Goal: Transaction & Acquisition: Purchase product/service

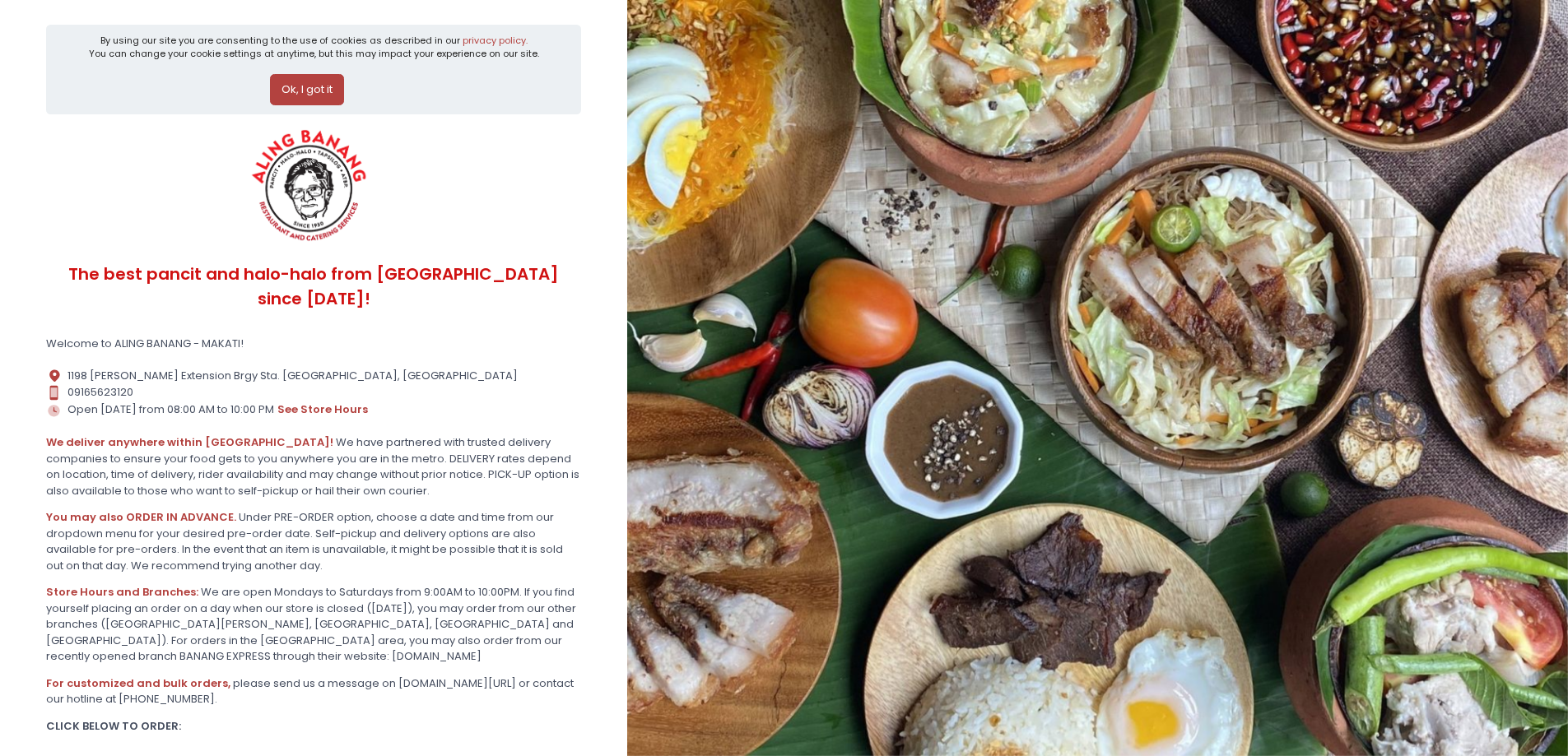
click at [295, 89] on button "Ok, I got it" at bounding box center [307, 90] width 74 height 32
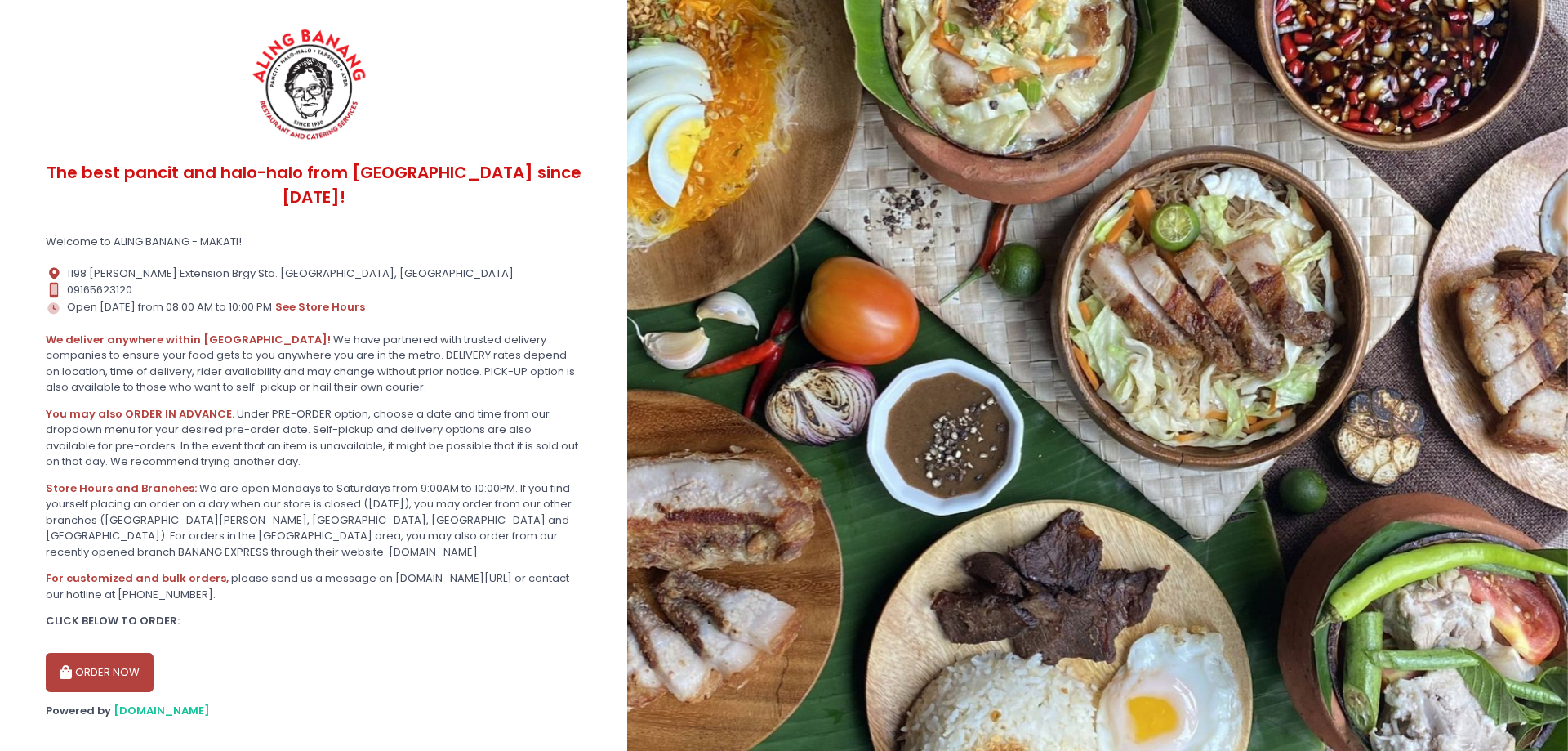
click at [116, 652] on button "ORDER NOW" at bounding box center [100, 671] width 108 height 39
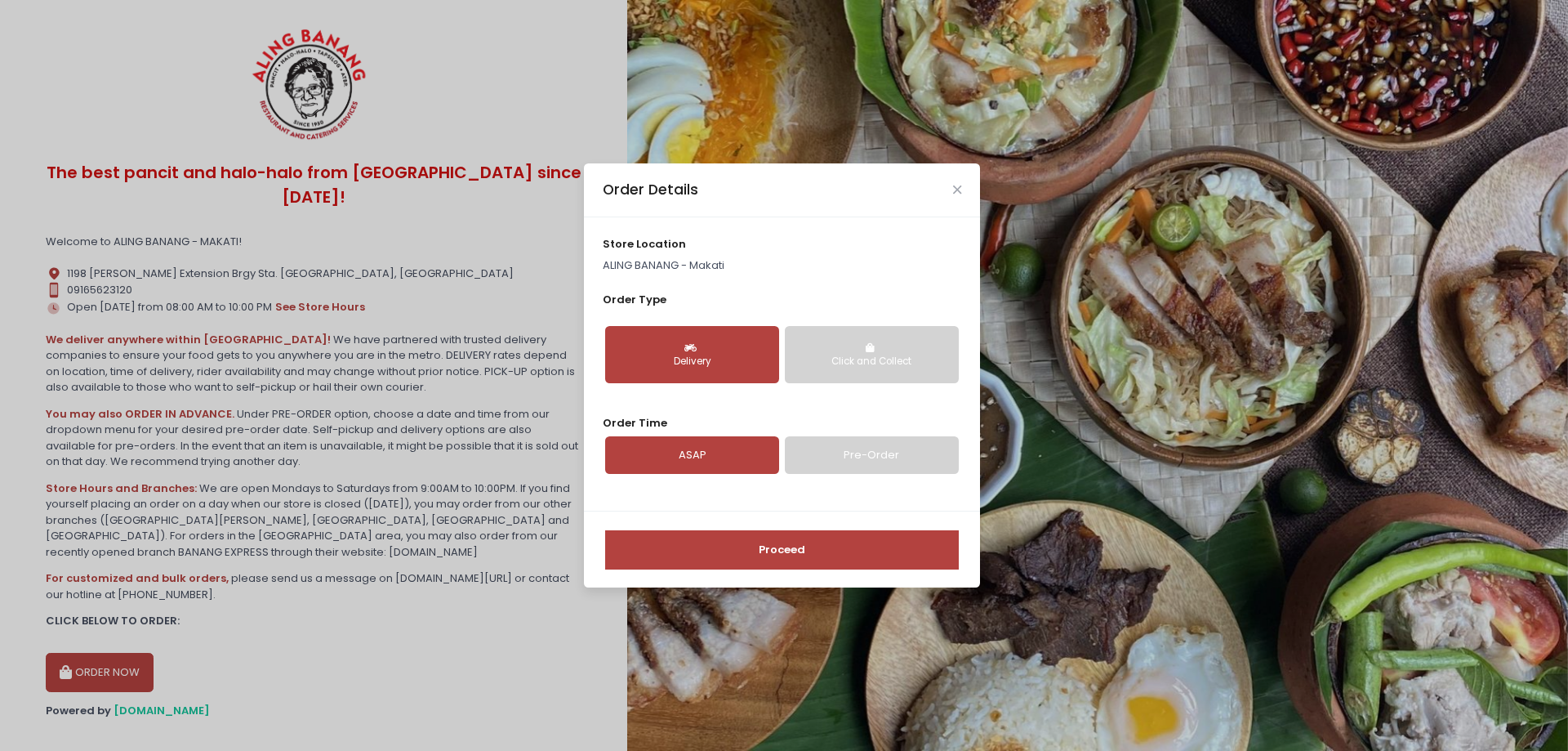
click at [675, 369] on div "Delivery" at bounding box center [692, 362] width 151 height 15
click at [704, 358] on div "Delivery" at bounding box center [692, 362] width 151 height 15
click at [718, 458] on link "ASAP" at bounding box center [693, 455] width 174 height 38
click at [852, 344] on button "Click and Collect" at bounding box center [872, 355] width 174 height 57
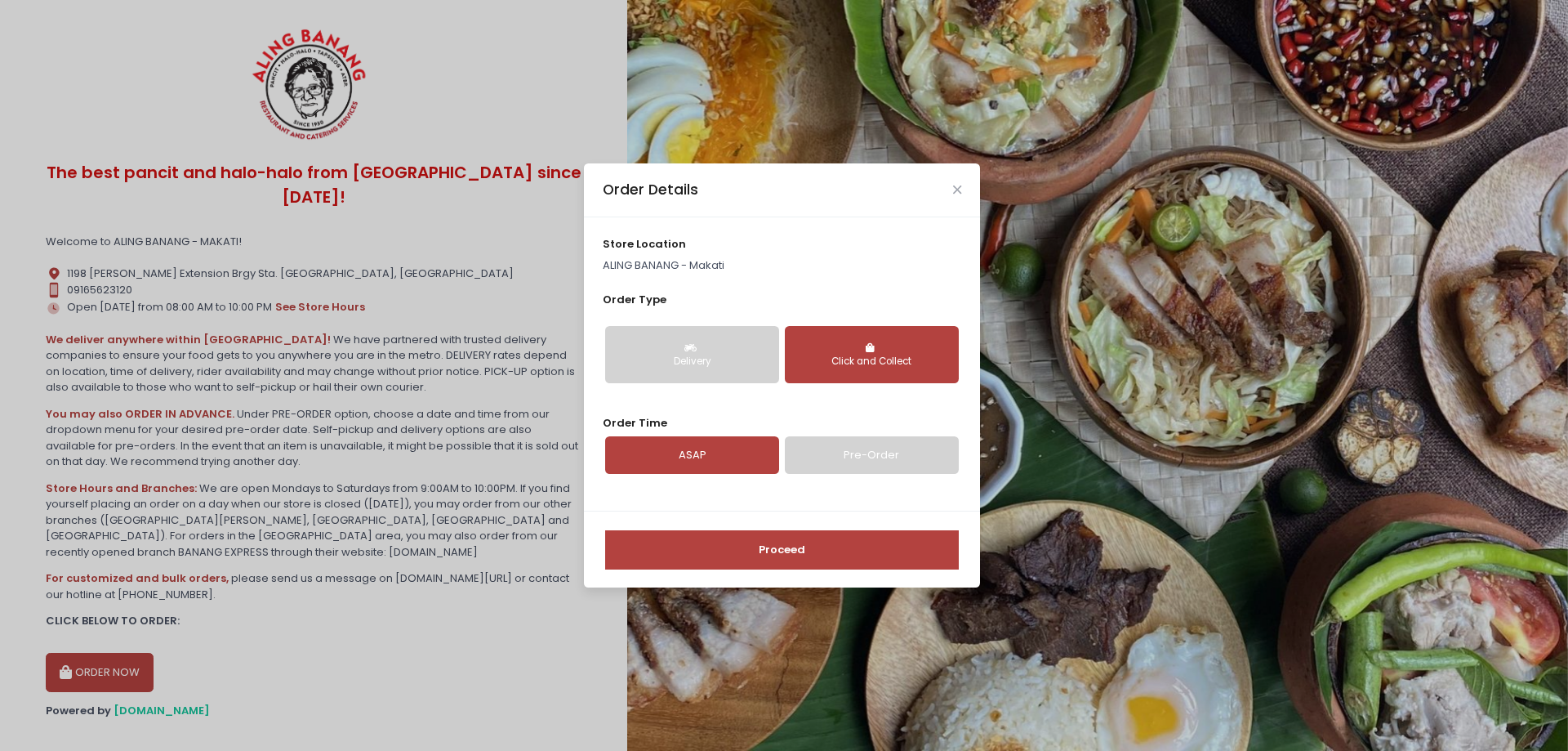
click at [687, 360] on div "Delivery" at bounding box center [692, 362] width 151 height 15
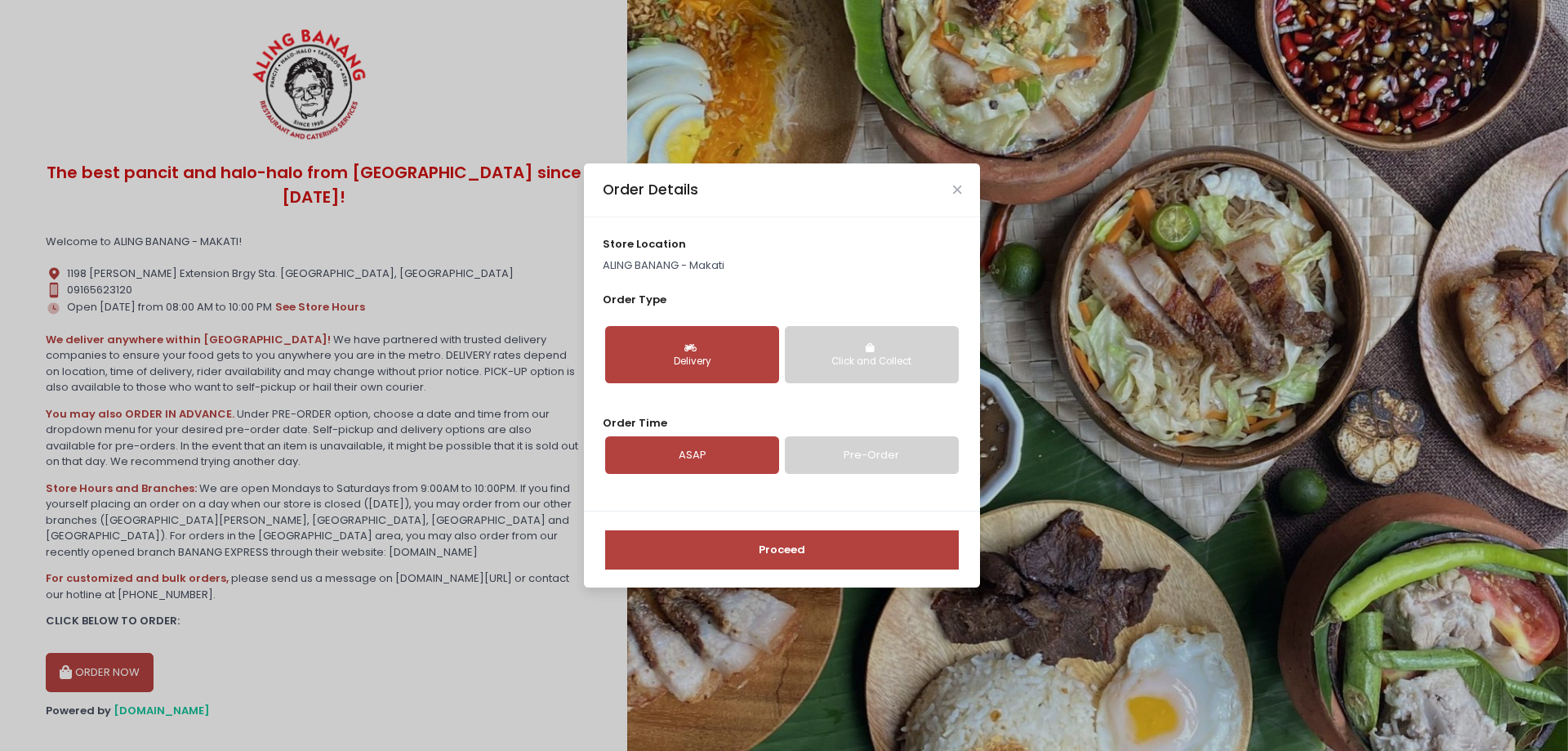
click at [901, 354] on button "Click and Collect" at bounding box center [872, 355] width 174 height 57
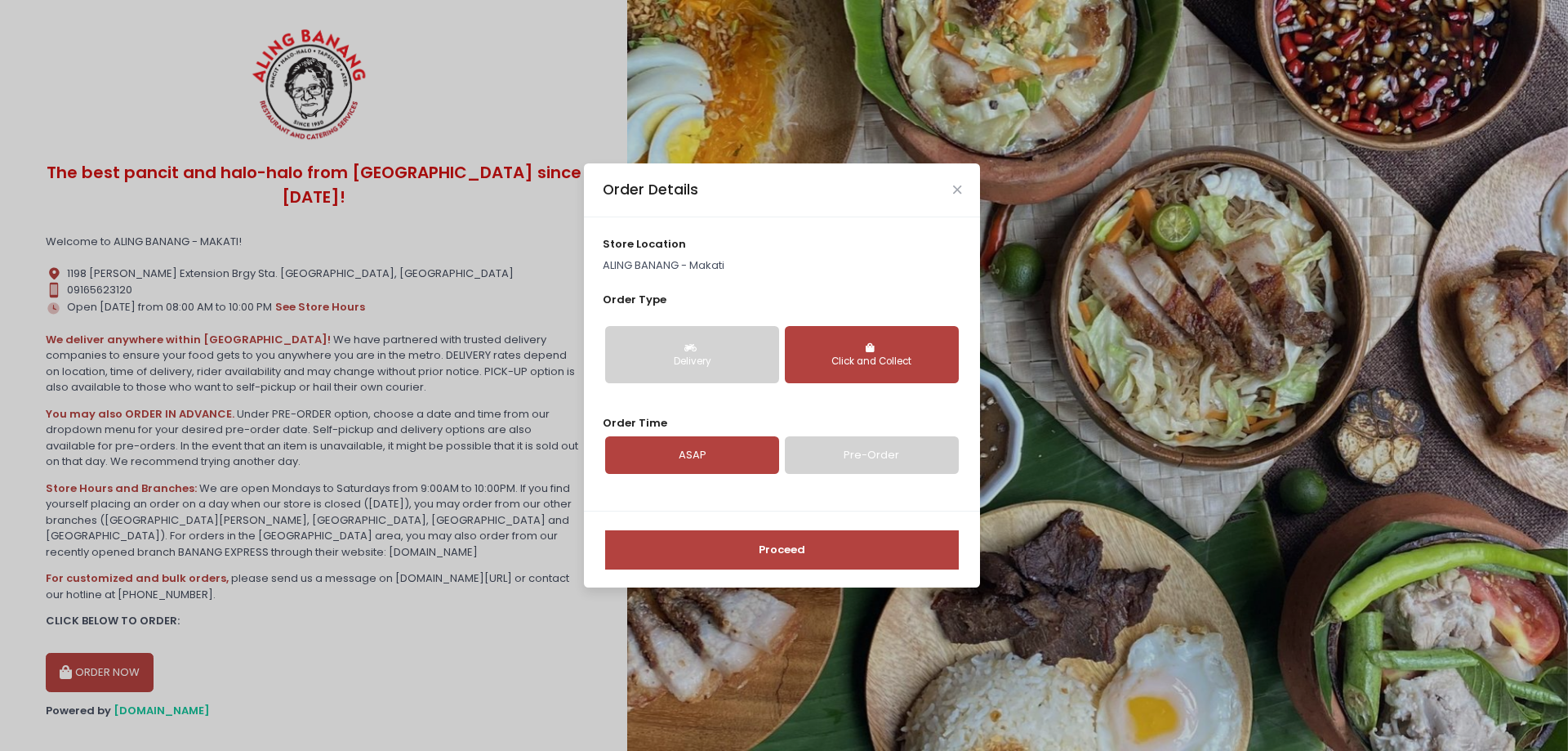
click at [831, 454] on link "Pre-Order" at bounding box center [872, 455] width 174 height 38
select select "[DATE]"
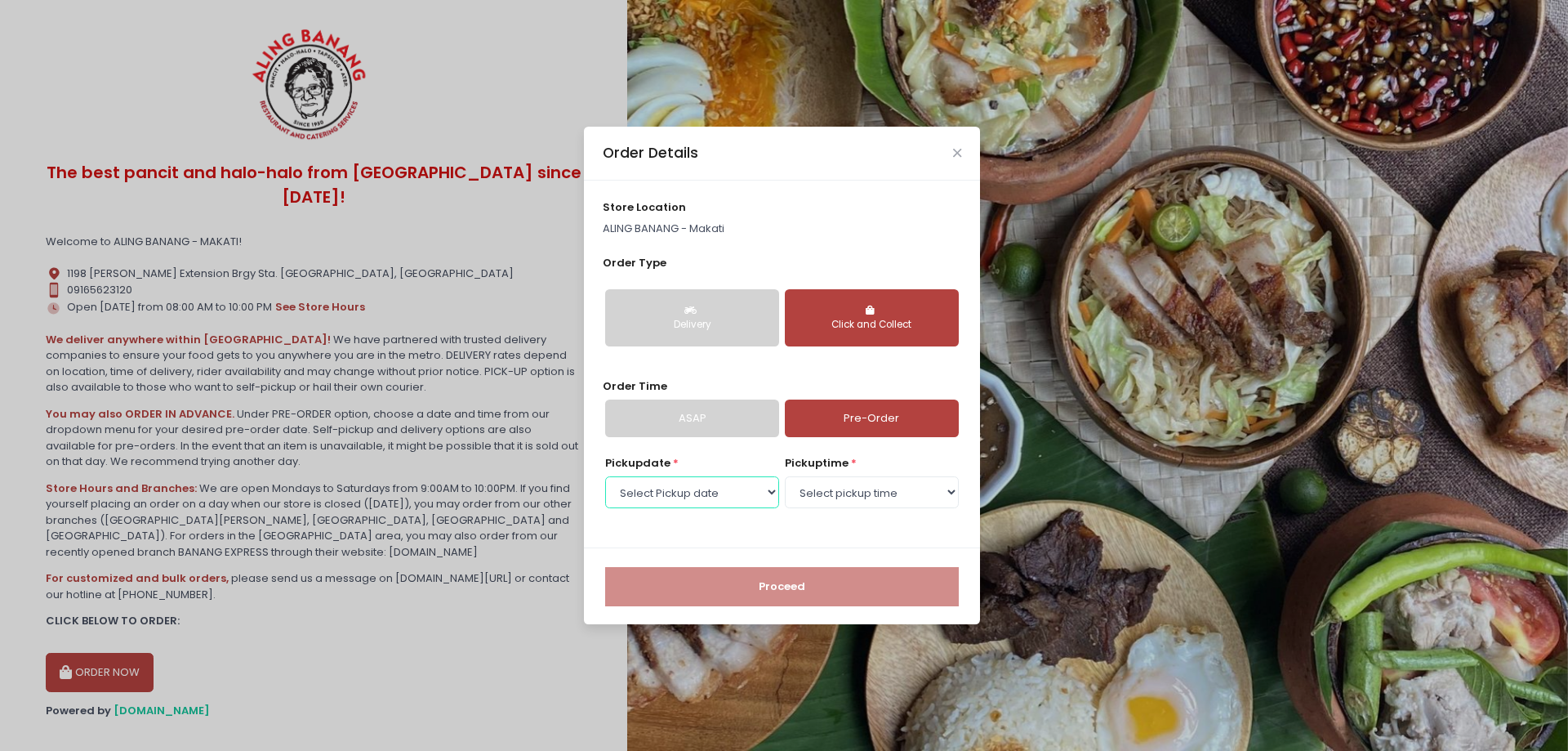
click at [686, 493] on select "Select Pickup date [DATE] [DATE] [DATE] [DATE] [DATE] [DATE] [DATE] [DATE] [DAT…" at bounding box center [693, 491] width 174 height 31
click at [606, 476] on select "Select Pickup date [DATE] [DATE] [DATE] [DATE] [DATE] [DATE] [DATE] [DATE] [DAT…" at bounding box center [693, 491] width 174 height 31
click at [720, 328] on div "Delivery" at bounding box center [692, 325] width 151 height 15
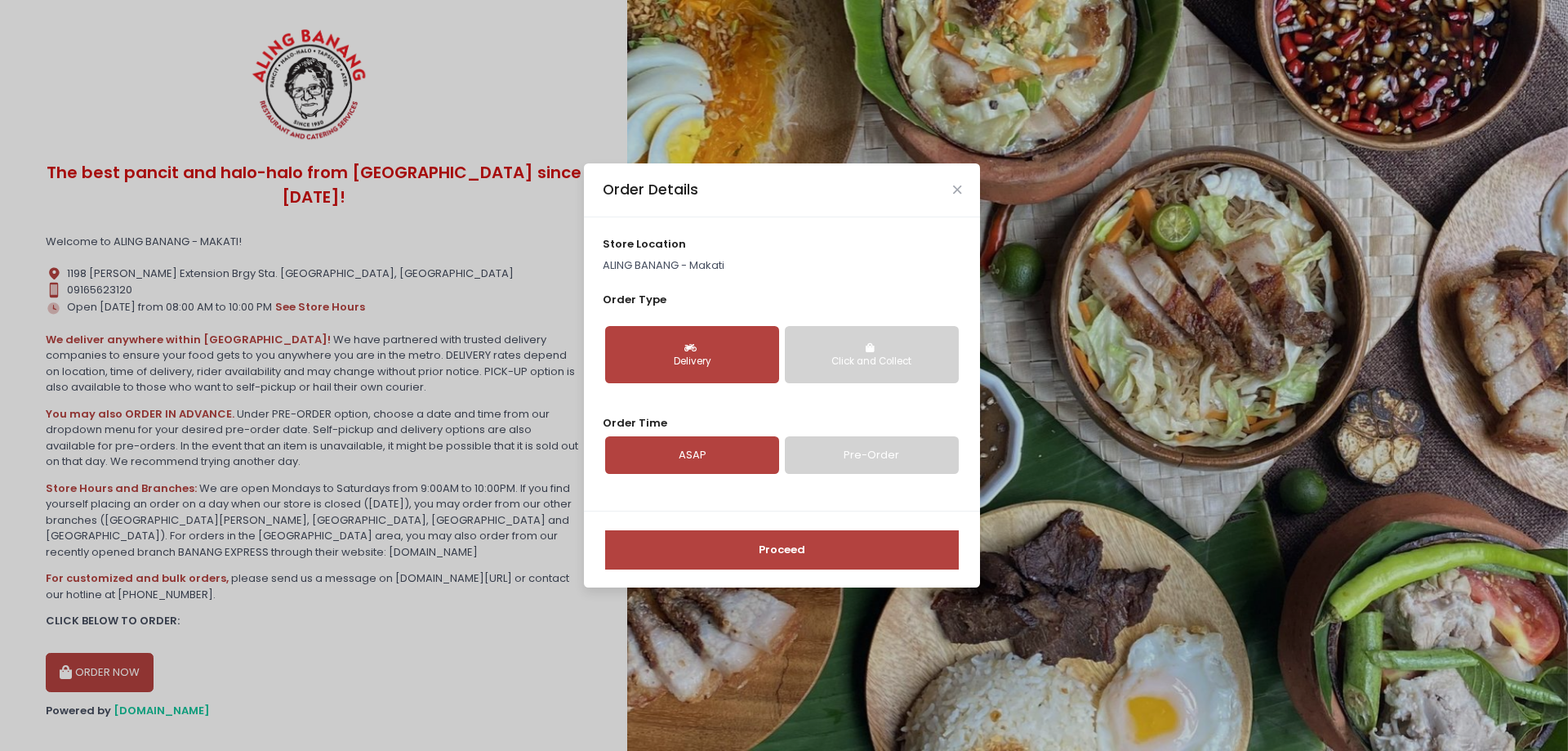
click at [818, 464] on link "Pre-Order" at bounding box center [872, 455] width 174 height 38
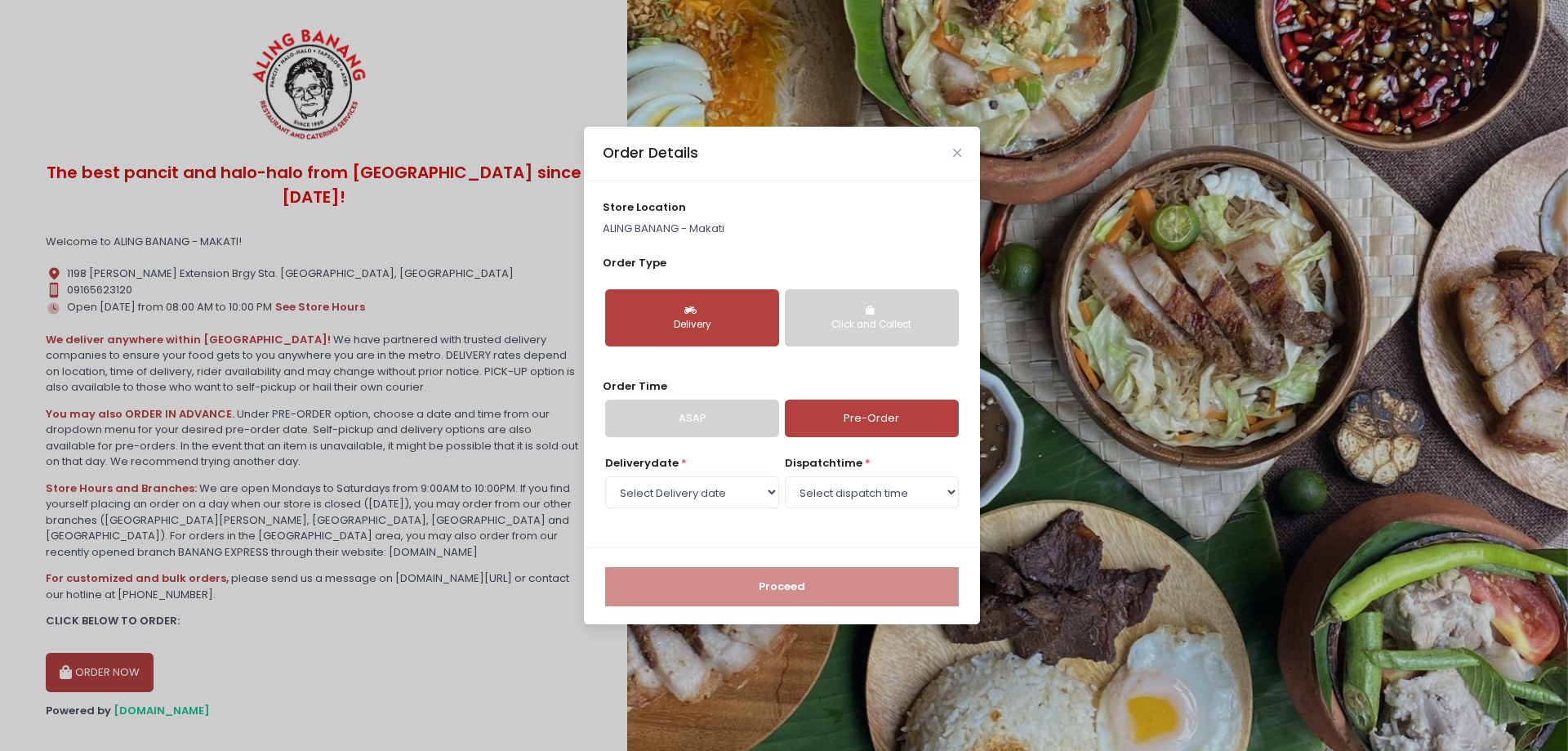
select select "[DATE]"
click at [670, 496] on select "Select Delivery date [DATE] [DATE] [DATE] [DATE] [DATE] [DATE] [DATE] [DATE] [D…" at bounding box center [693, 491] width 174 height 31
click at [606, 476] on select "Select Delivery date [DATE] [DATE] [DATE] [DATE] [DATE] [DATE] [DATE] [DATE] [D…" at bounding box center [693, 491] width 174 height 31
click at [895, 494] on select "Select dispatch time 09:30 AM - 10:00 AM 10:00 AM - 10:30 AM 10:30 AM - 11:00 A…" at bounding box center [872, 491] width 174 height 31
select select "11:30"
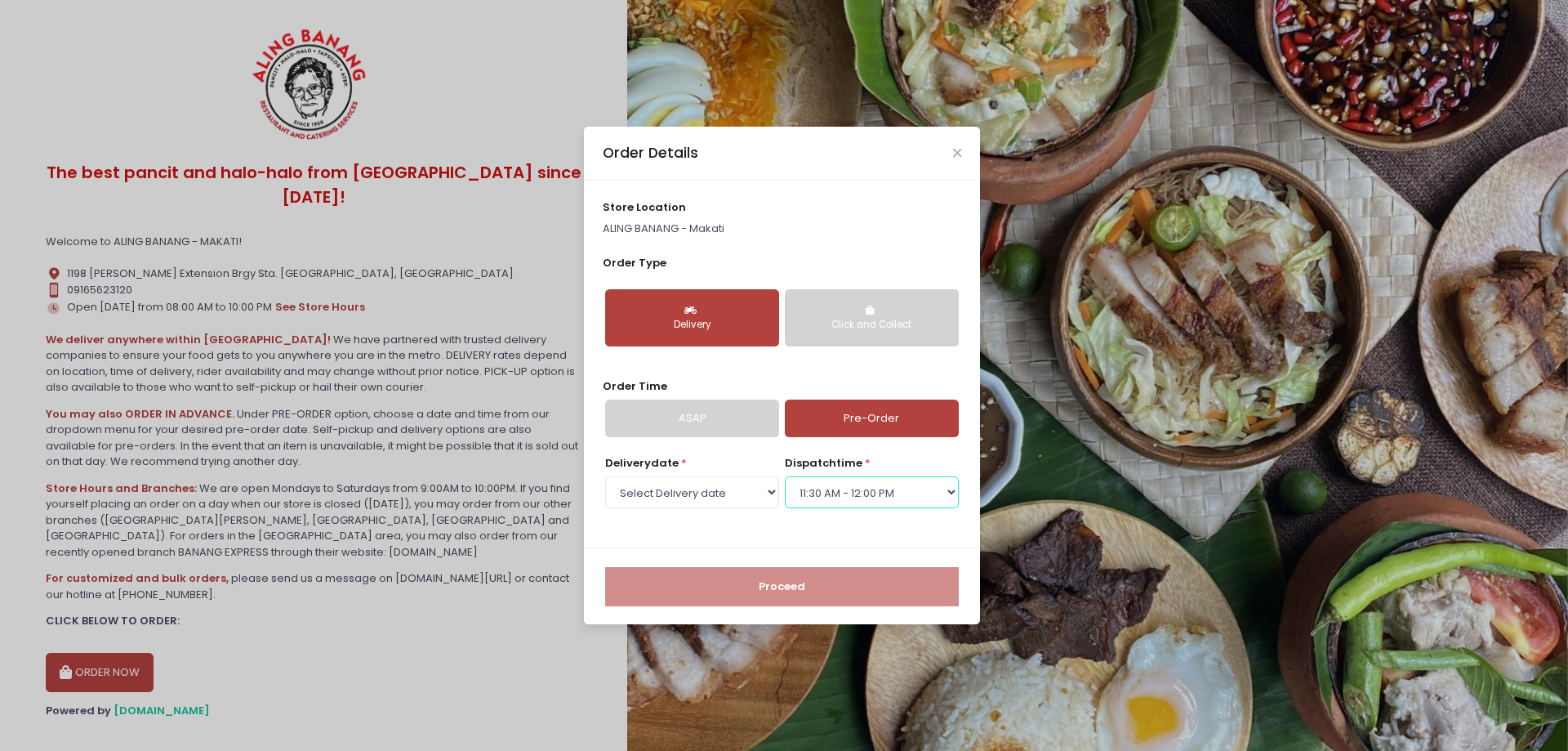
click at [785, 476] on select "Select dispatch time 09:30 AM - 10:00 AM 10:00 AM - 10:30 AM 10:30 AM - 11:00 A…" at bounding box center [872, 491] width 174 height 31
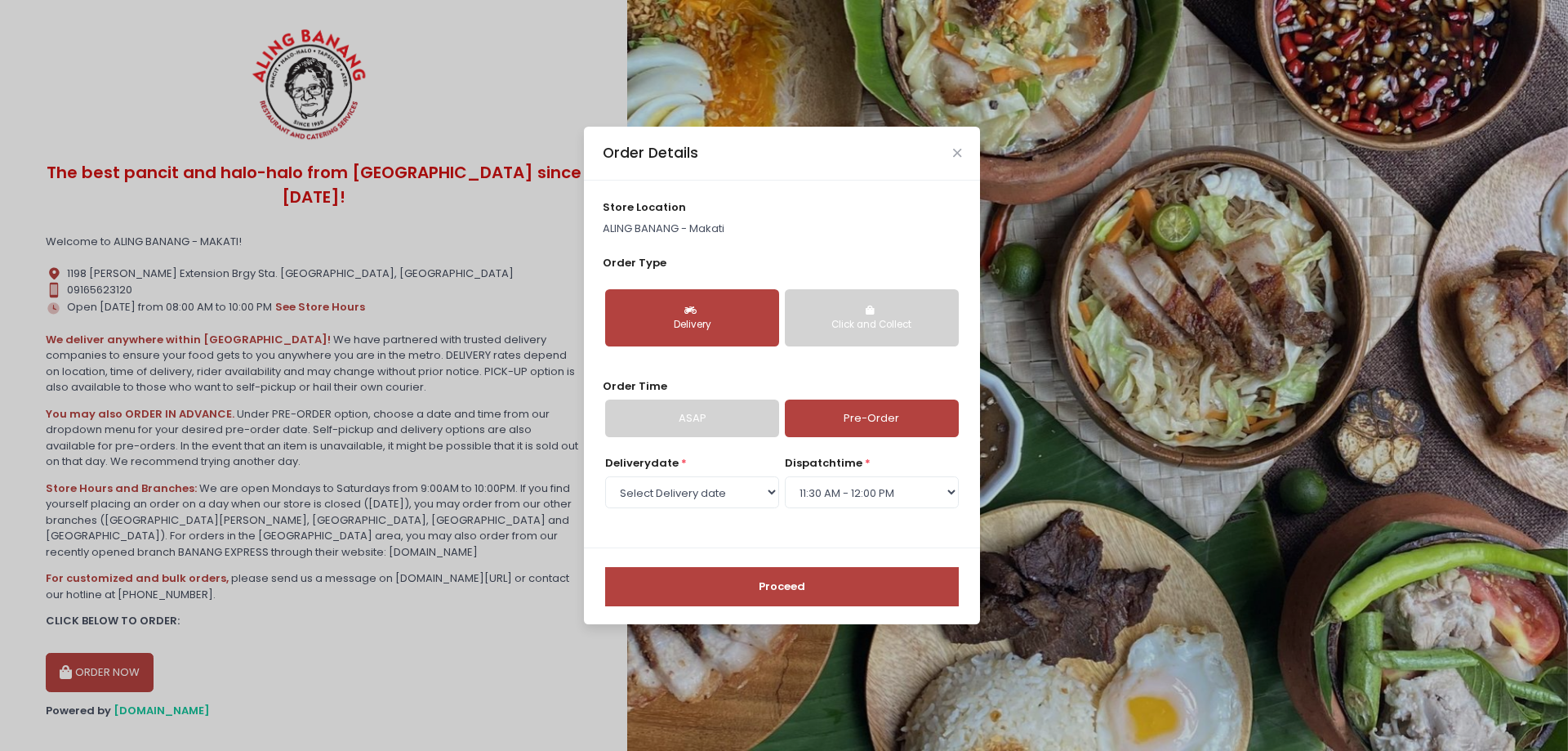
click at [812, 591] on button "Proceed" at bounding box center [782, 586] width 354 height 39
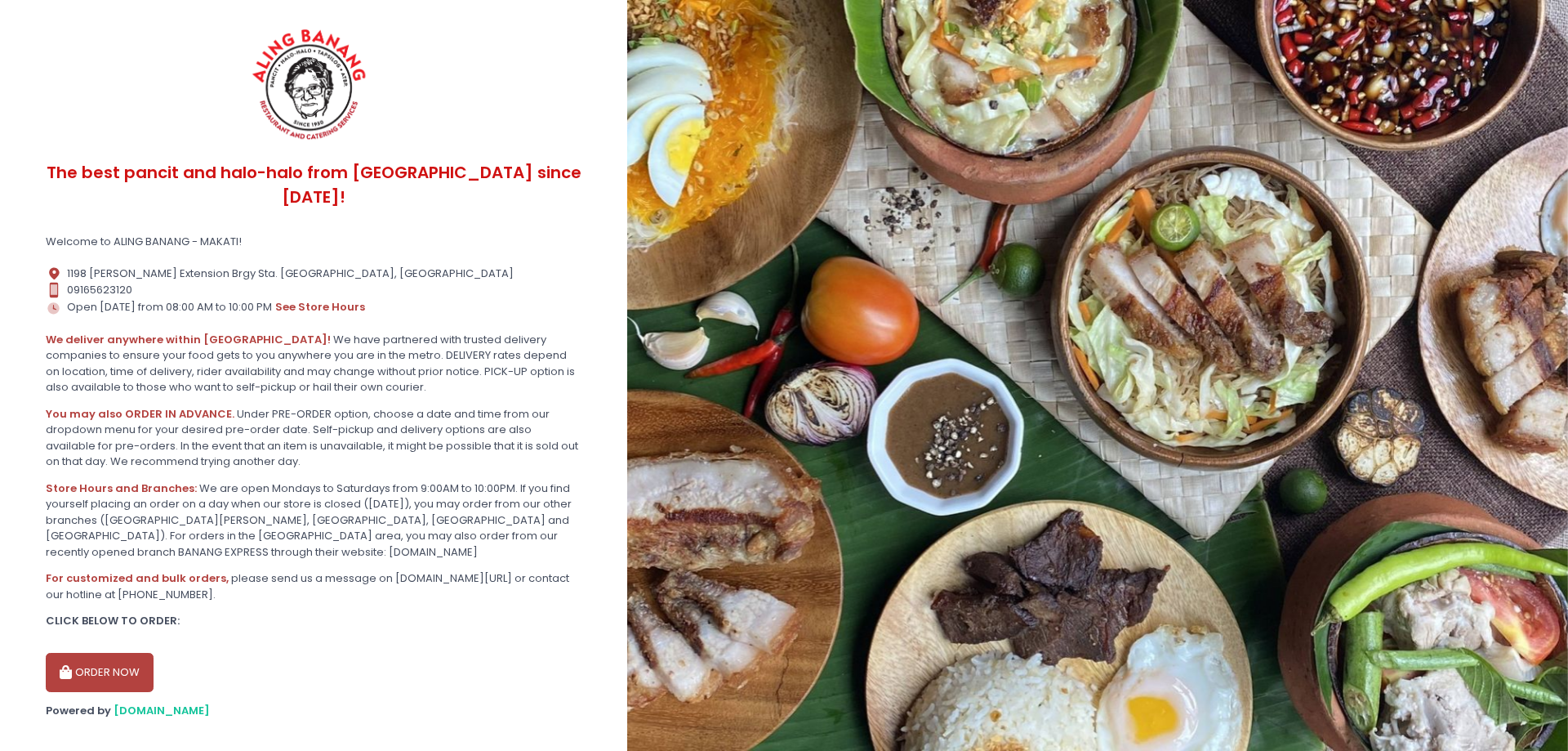
click at [105, 652] on button "ORDER NOW" at bounding box center [100, 671] width 108 height 39
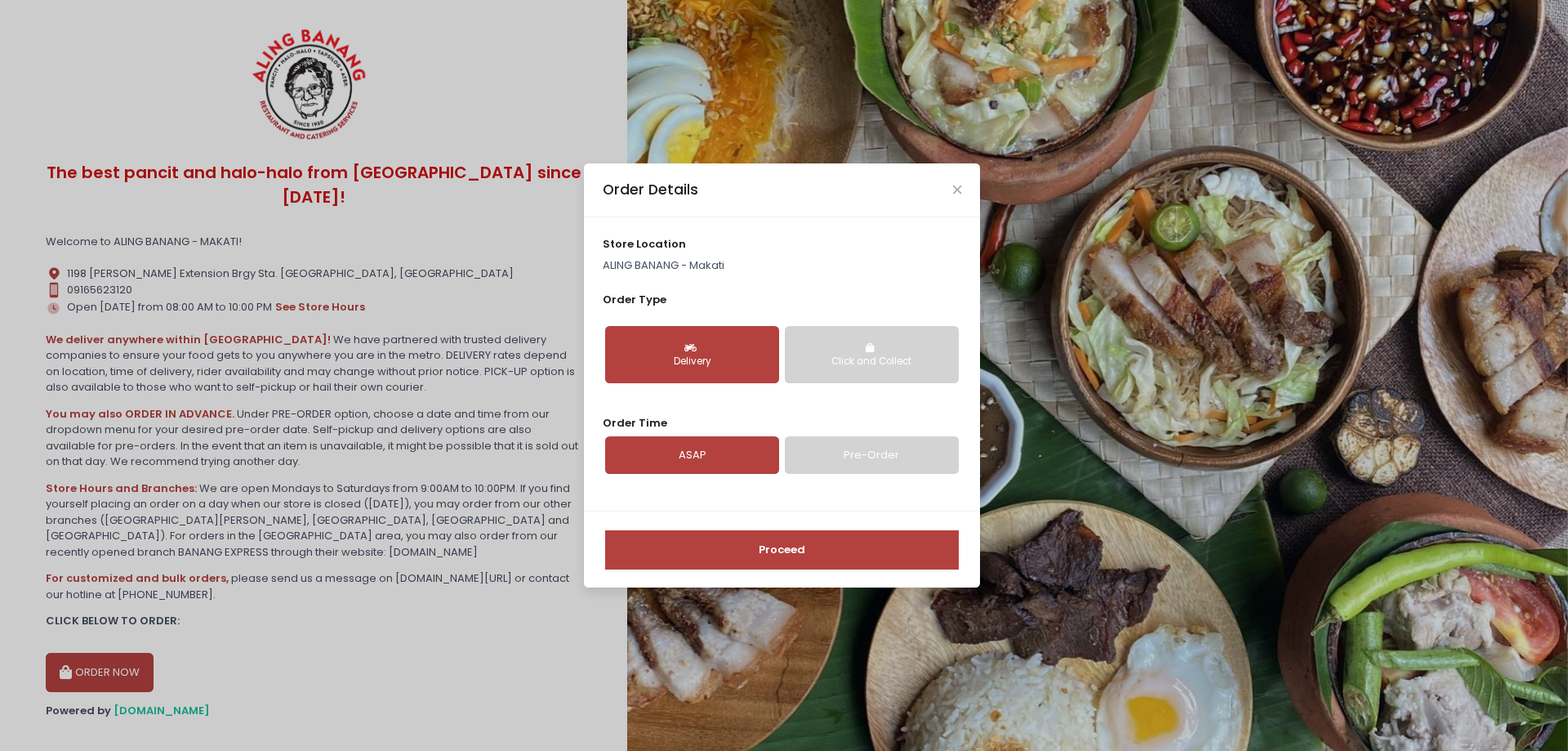
click at [874, 465] on link "Pre-Order" at bounding box center [872, 455] width 174 height 38
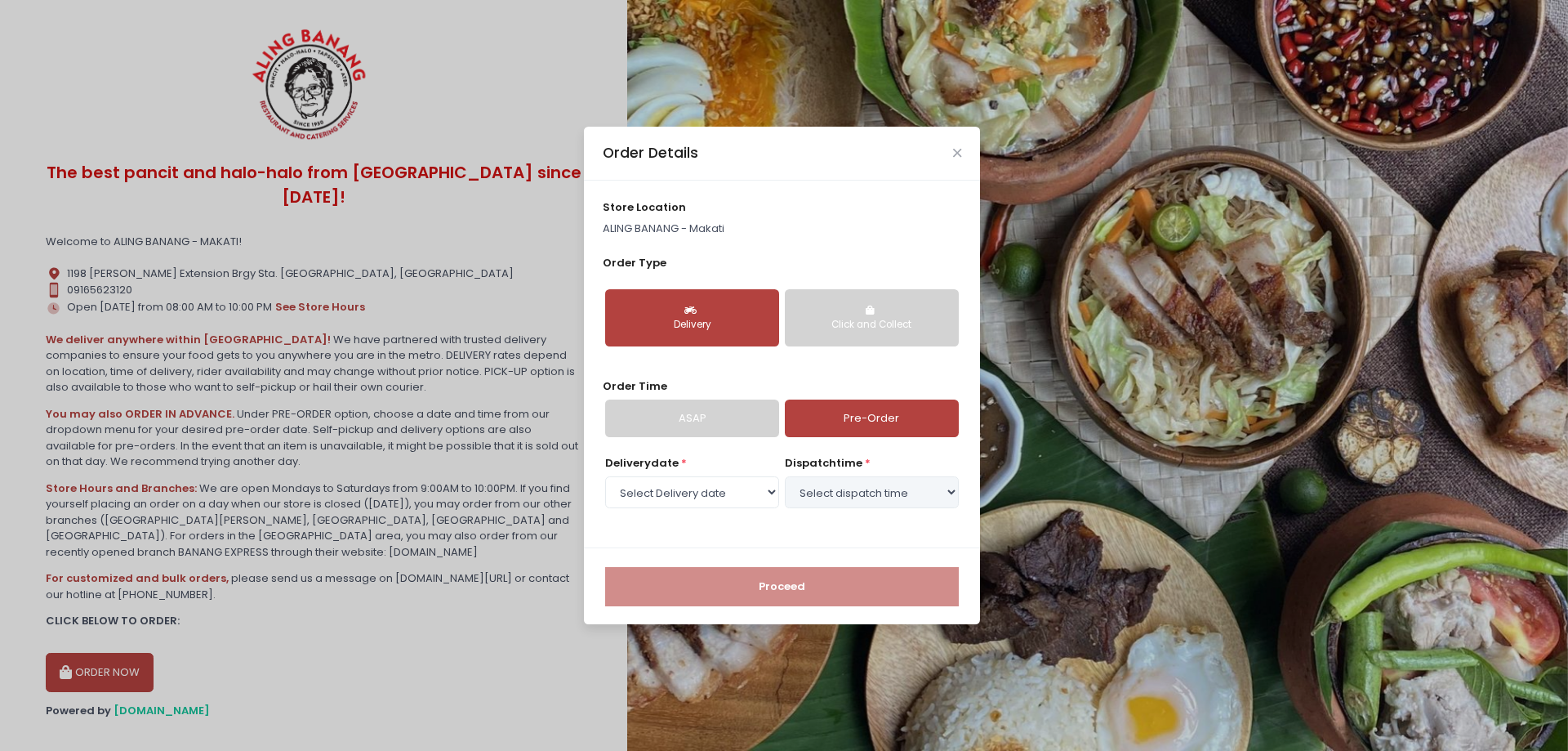
select select "[DATE]"
click at [703, 501] on select "Select Delivery date [DATE] [DATE] [DATE] [DATE] [DATE] [DATE] [DATE] [DATE] [D…" at bounding box center [693, 491] width 174 height 31
click at [896, 488] on select "Select dispatch time 10:00 AM - 10:30 AM 10:30 AM - 11:00 AM 11:00 AM - 11:30 A…" at bounding box center [872, 491] width 174 height 31
click at [785, 476] on select "Select dispatch time 10:00 AM - 10:30 AM 10:30 AM - 11:00 AM 11:00 AM - 11:30 A…" at bounding box center [872, 491] width 174 height 31
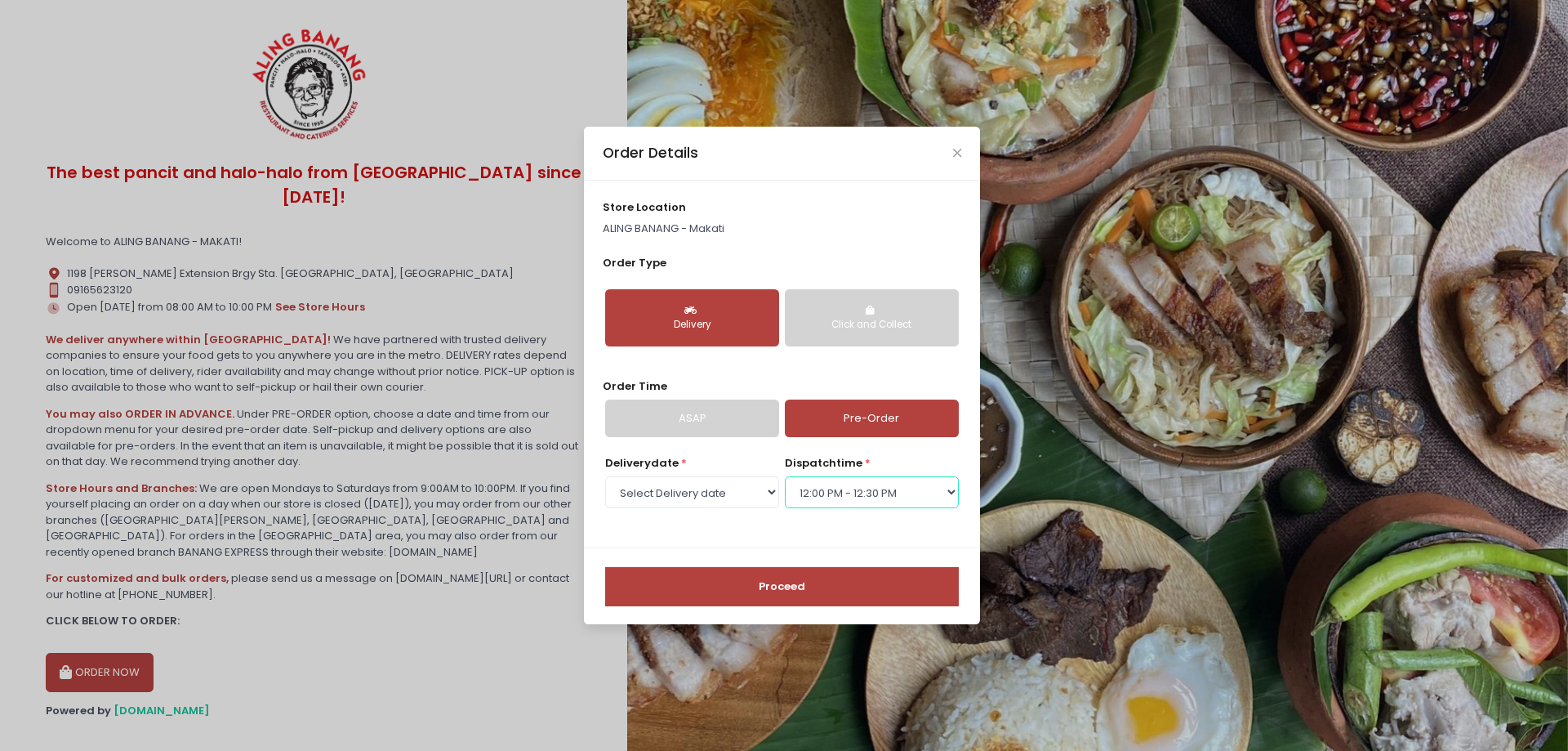
click at [907, 503] on select "Select dispatch time 10:00 AM - 10:30 AM 10:30 AM - 11:00 AM 11:00 AM - 11:30 A…" at bounding box center [872, 491] width 174 height 31
select select "11:30"
click at [785, 476] on select "Select dispatch time 10:00 AM - 10:30 AM 10:30 AM - 11:00 AM 11:00 AM - 11:30 A…" at bounding box center [872, 491] width 174 height 31
click at [832, 597] on button "Proceed" at bounding box center [782, 586] width 354 height 39
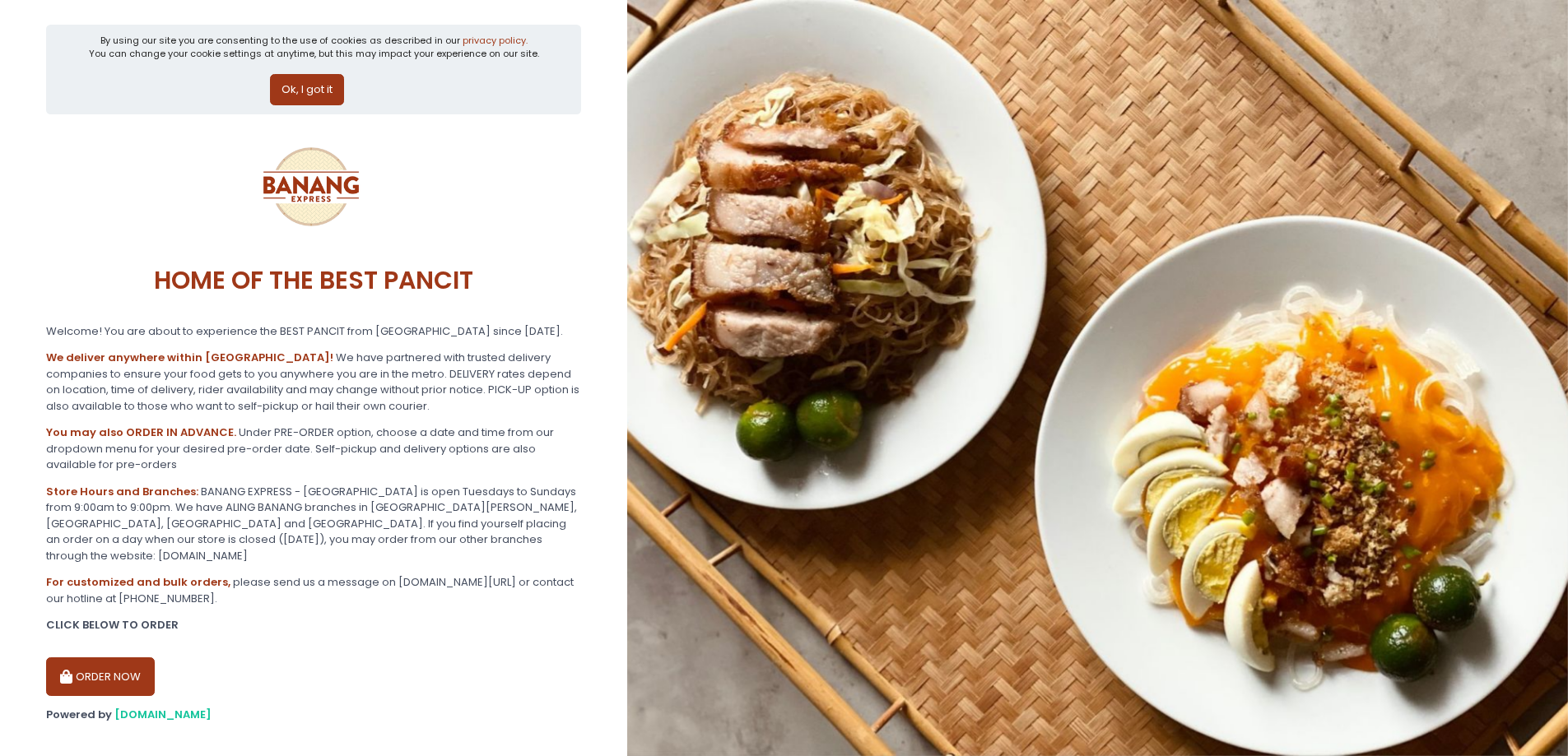
click at [313, 88] on button "Ok, I got it" at bounding box center [307, 90] width 74 height 32
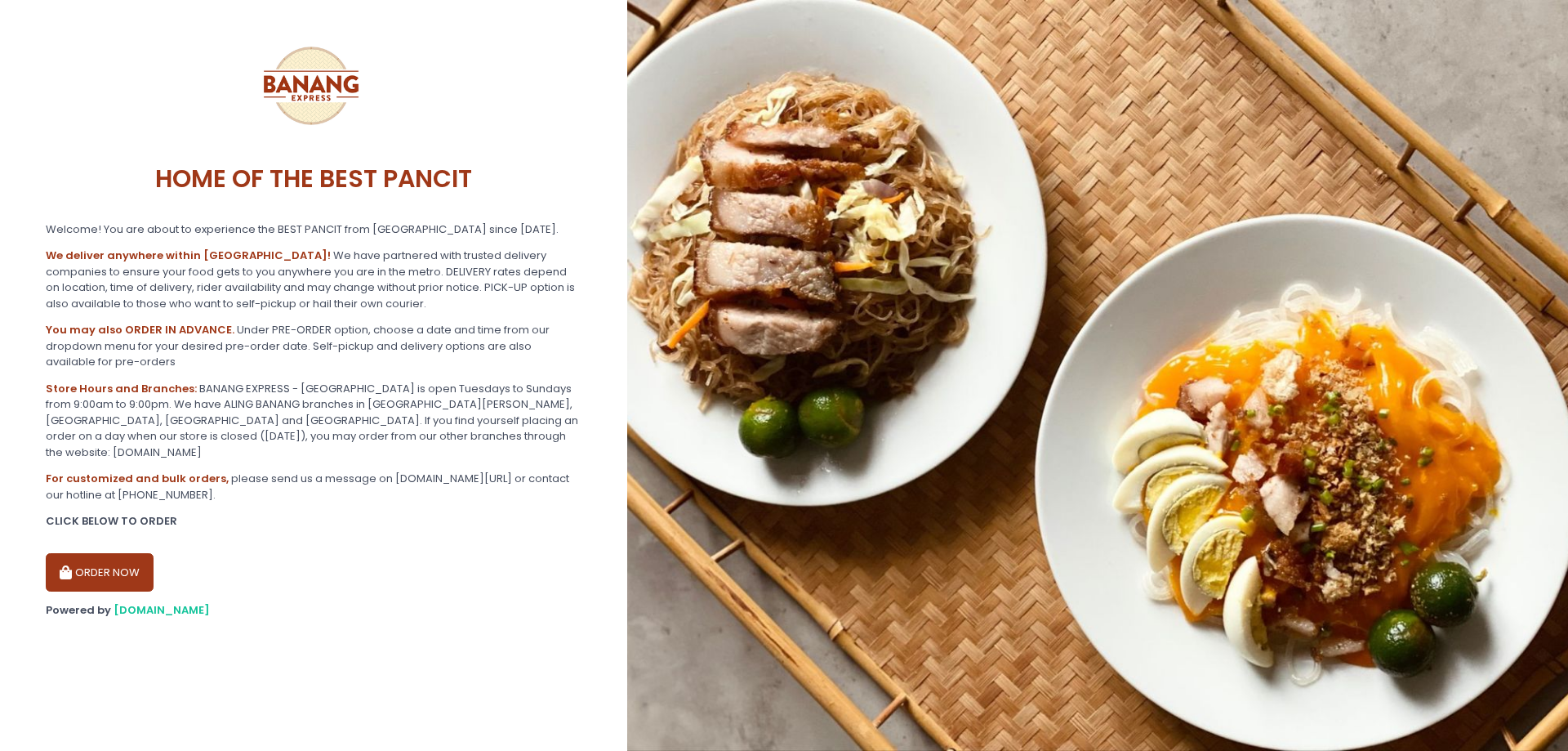
click at [96, 553] on button "ORDER NOW" at bounding box center [100, 572] width 108 height 39
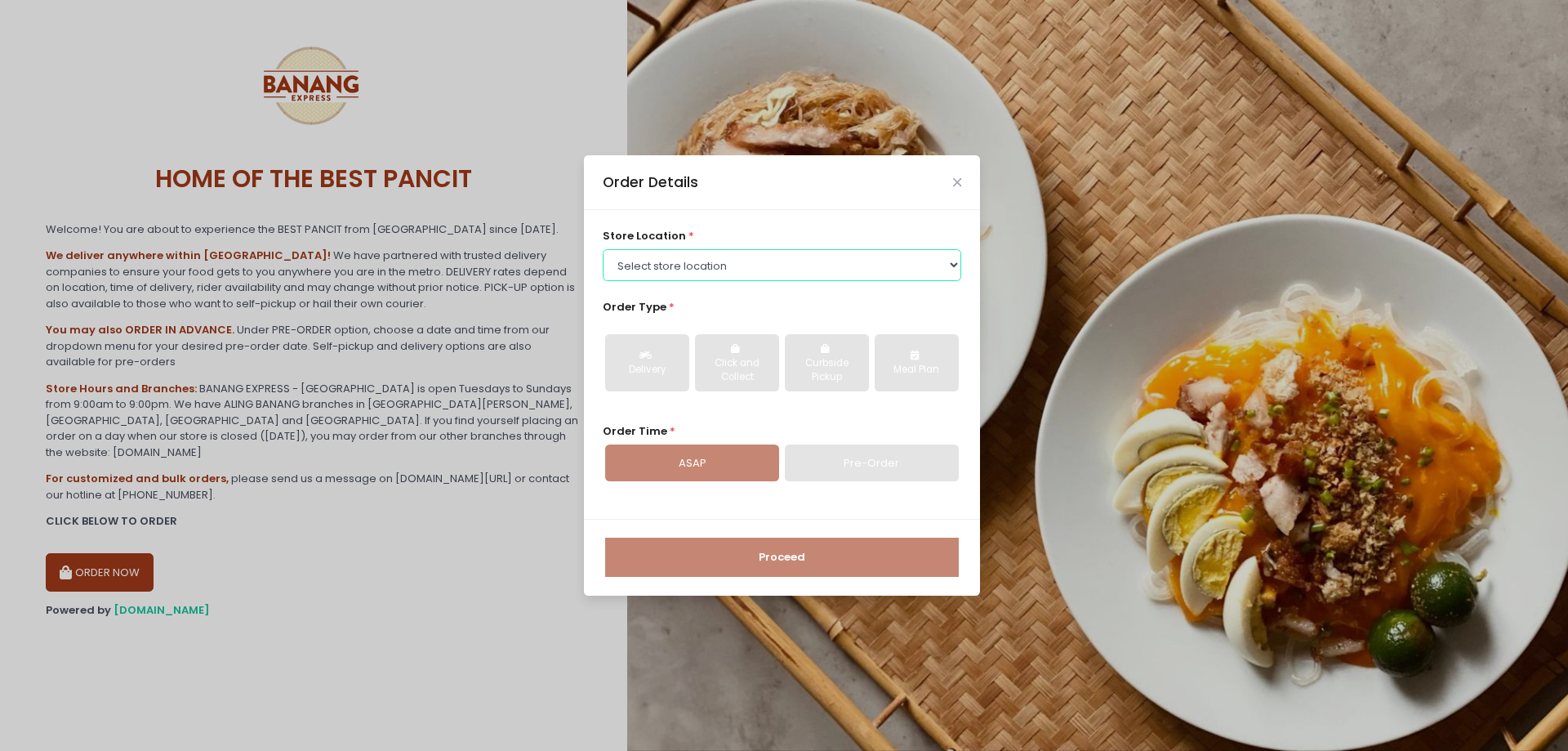
click at [934, 270] on select "Select store location BANANG EXPRESS - Paco, Manila BANANG EXPRESS - Holy Spiri…" at bounding box center [782, 265] width 359 height 31
select select "62ee0805b0024a001716a291"
click at [603, 249] on select "Select store location BANANG EXPRESS - Paco, Manila BANANG EXPRESS - Holy Spiri…" at bounding box center [782, 265] width 359 height 31
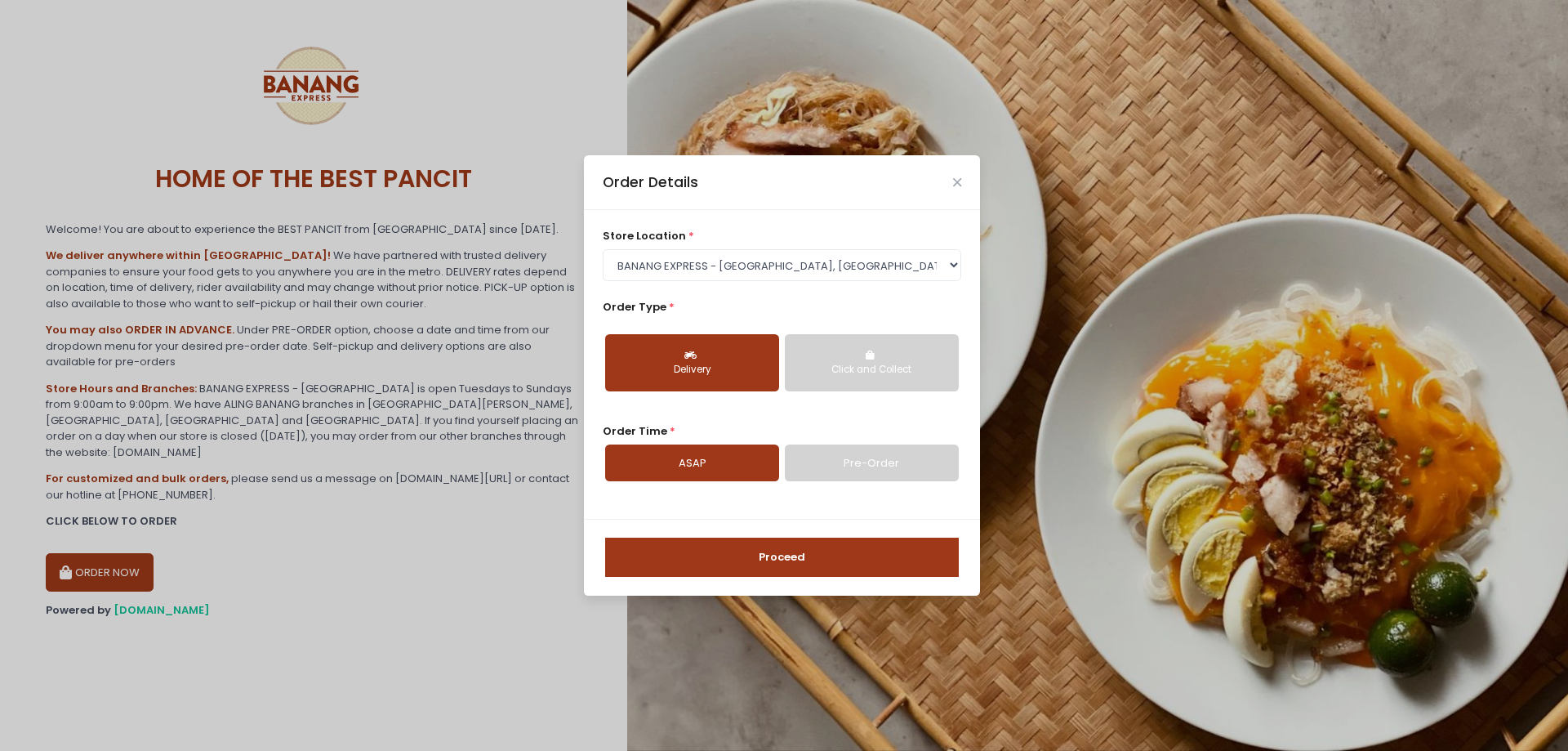
click at [718, 376] on div "Delivery" at bounding box center [692, 371] width 151 height 15
click at [877, 469] on link "Pre-Order" at bounding box center [872, 464] width 174 height 38
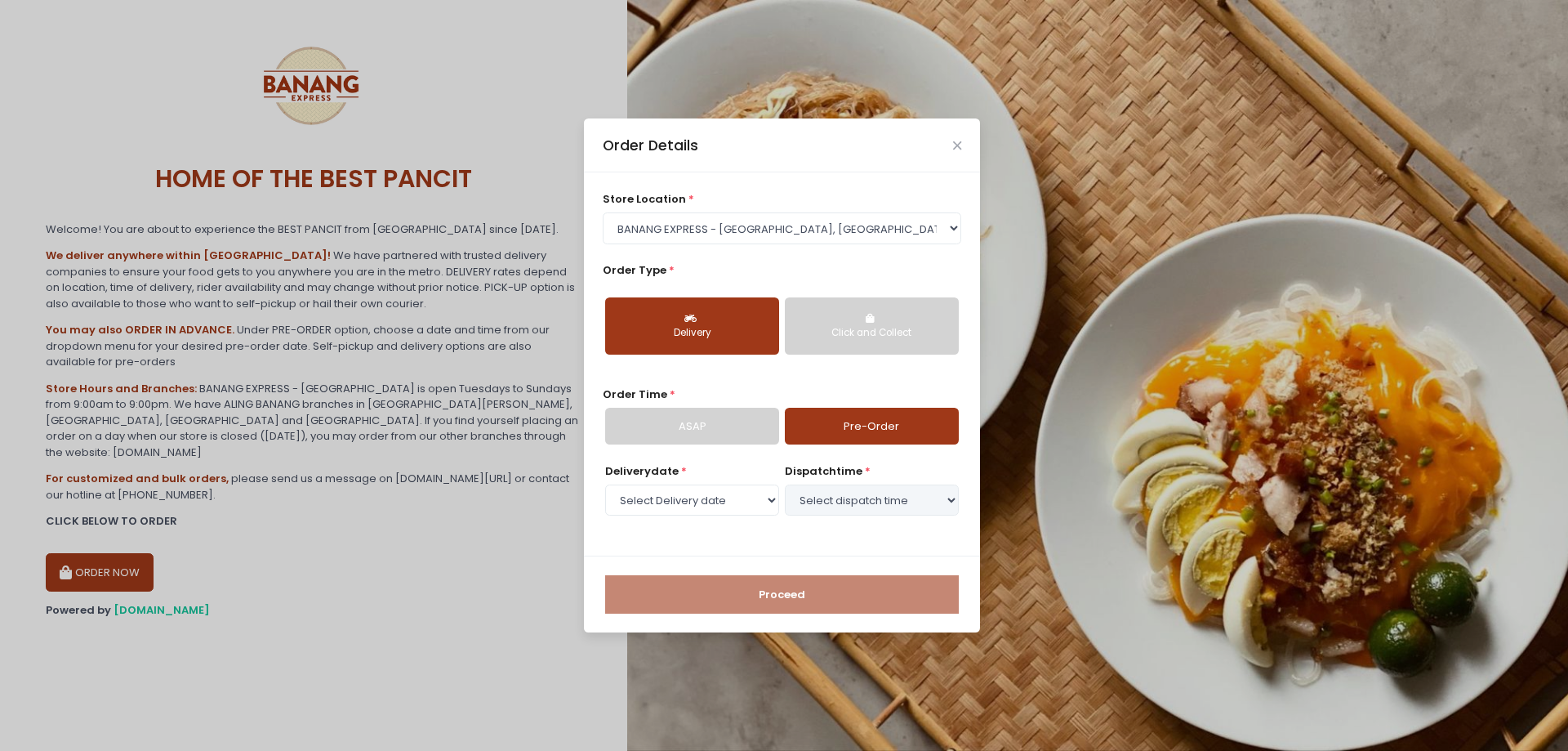
select select "[DATE]"
click at [717, 504] on select "Select Delivery date Thursday, Oct 9th Friday, Oct 10th Saturday, Oct 11th Sund…" at bounding box center [693, 500] width 174 height 31
click at [743, 509] on select "Select Delivery date Thursday, Oct 9th Friday, Oct 10th Saturday, Oct 11th Sund…" at bounding box center [693, 500] width 174 height 31
click at [871, 504] on select "Select dispatch time 10:00 AM - 10:30 AM 10:30 AM - 11:00 AM 11:00 AM - 11:30 A…" at bounding box center [872, 500] width 174 height 31
select select "11:30"
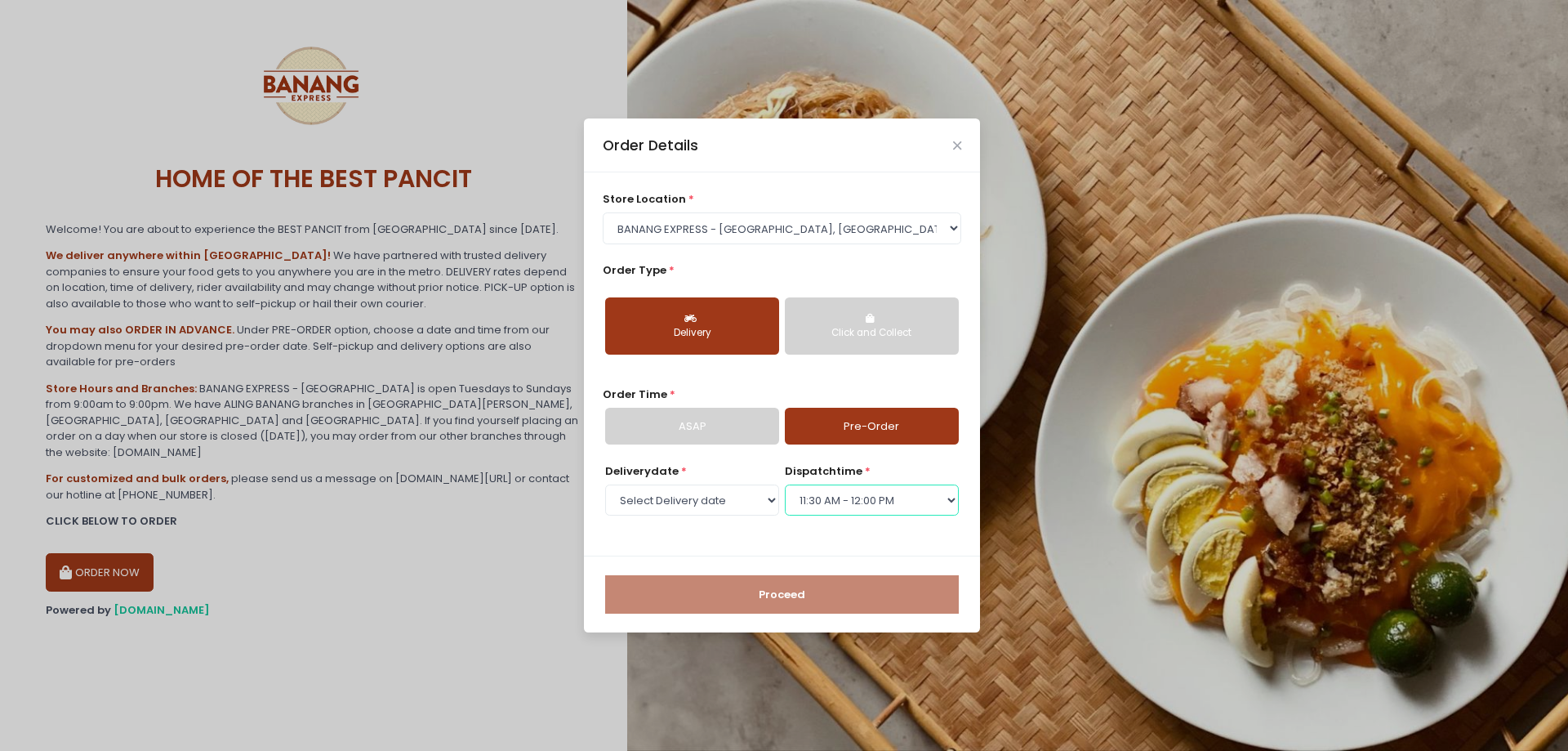
click at [785, 485] on select "Select dispatch time 10:00 AM - 10:30 AM 10:30 AM - 11:00 AM 11:00 AM - 11:30 A…" at bounding box center [872, 500] width 174 height 31
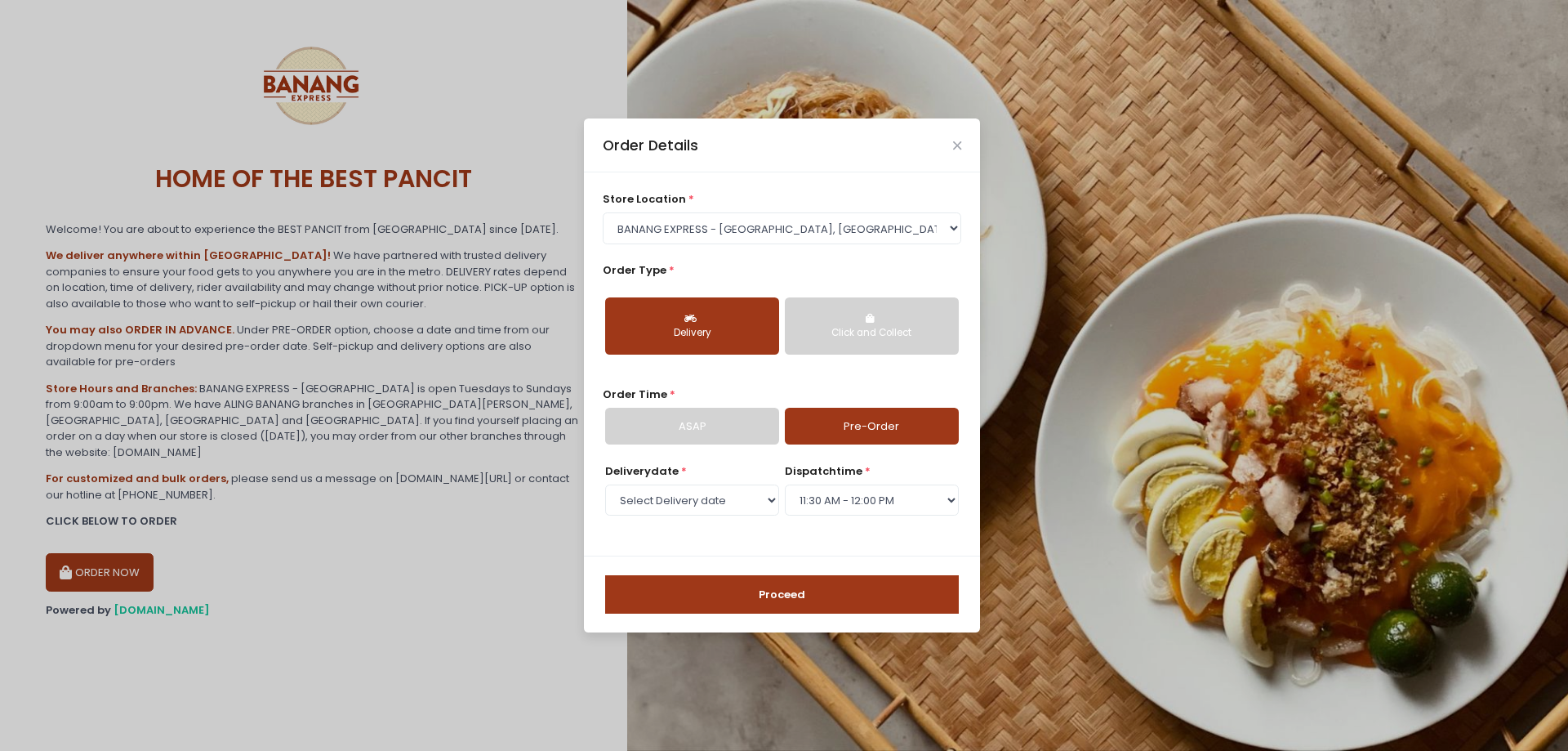
click at [901, 591] on button "Proceed" at bounding box center [782, 595] width 354 height 39
